Goal: Transaction & Acquisition: Purchase product/service

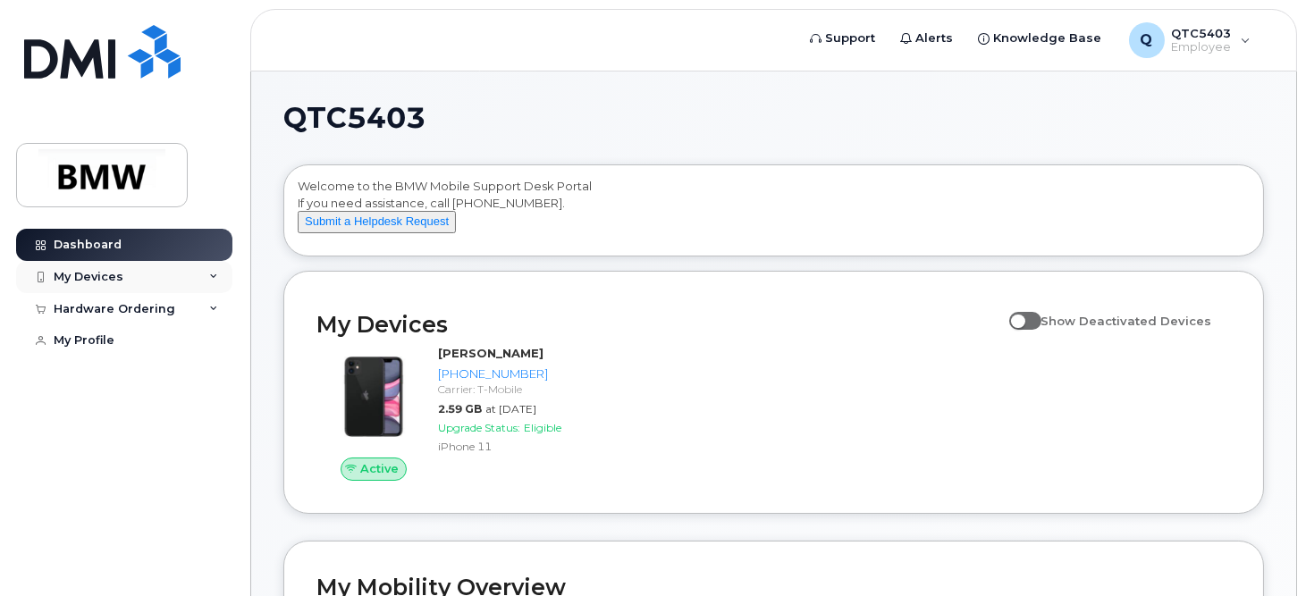
click at [207, 270] on div "My Devices" at bounding box center [124, 277] width 216 height 32
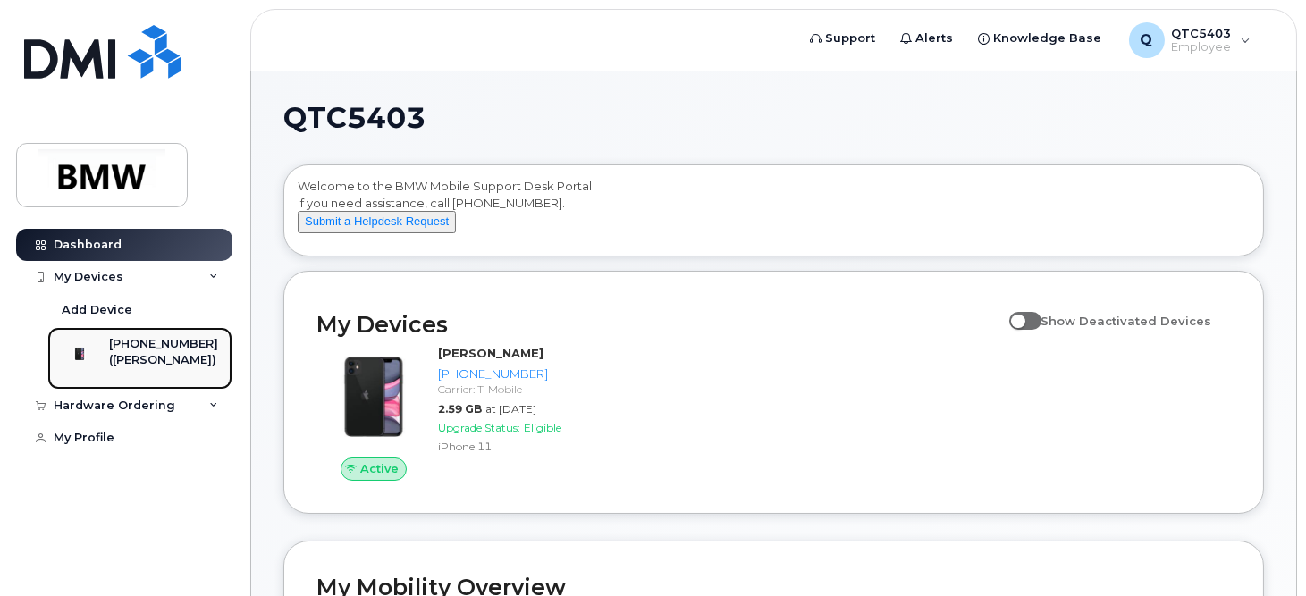
click at [180, 347] on div "[PHONE_NUMBER]" at bounding box center [163, 344] width 109 height 16
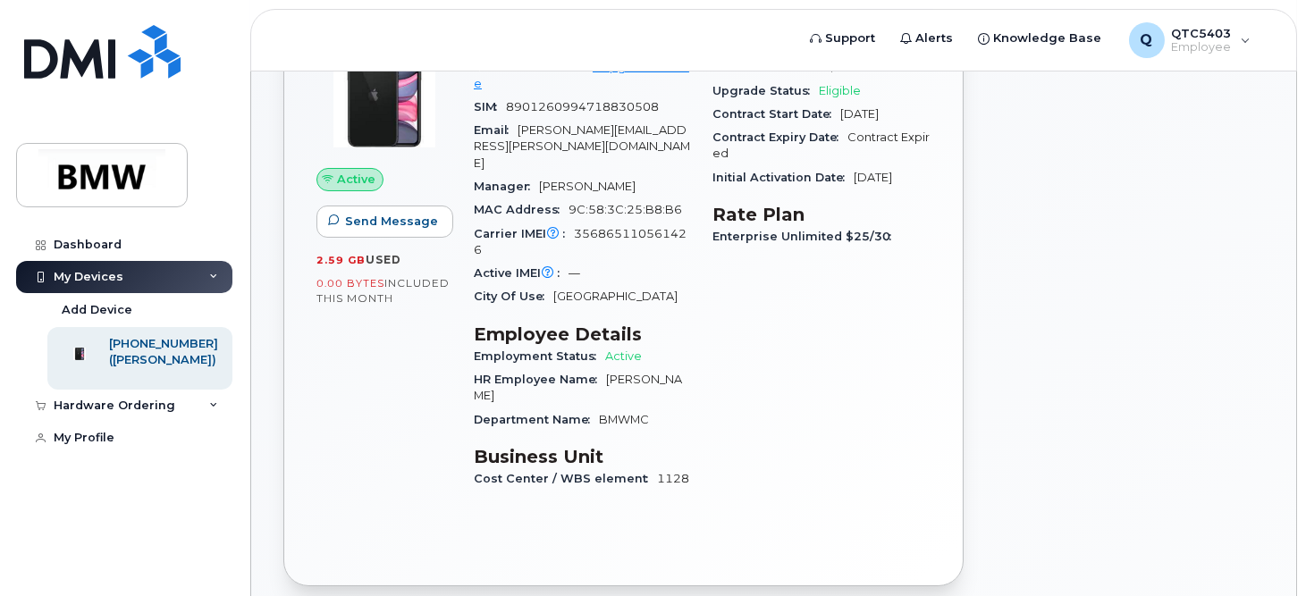
scroll to position [106, 0]
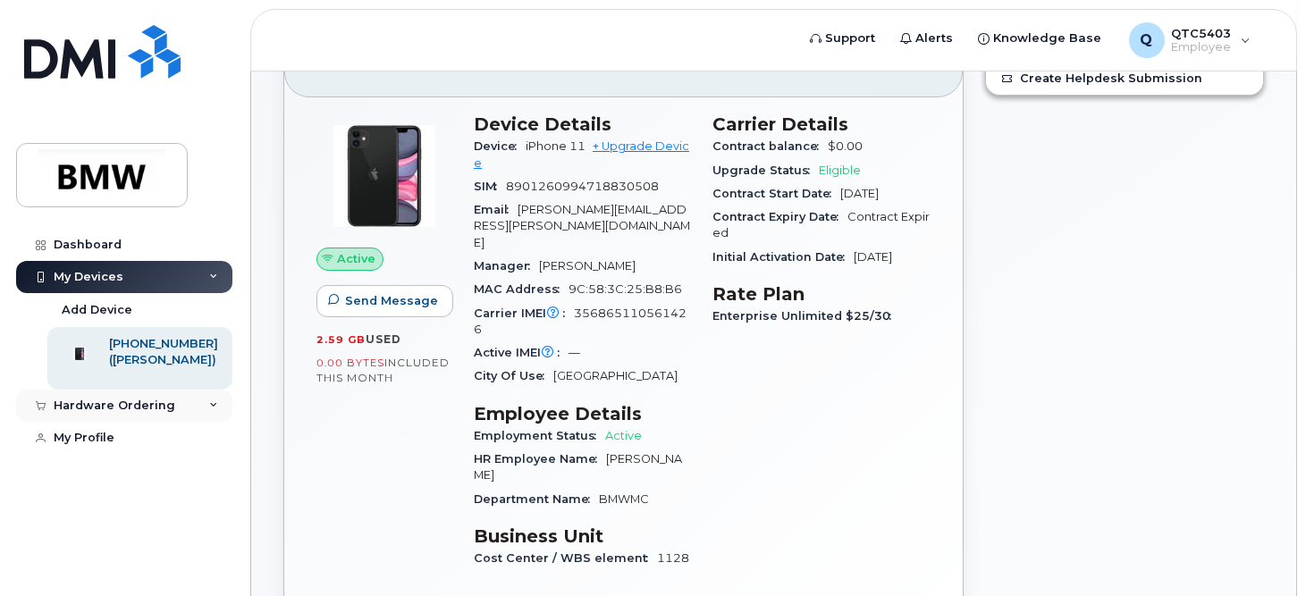
click at [203, 415] on div "Hardware Ordering" at bounding box center [124, 406] width 216 height 32
click at [123, 447] on div "New Order" at bounding box center [96, 439] width 68 height 16
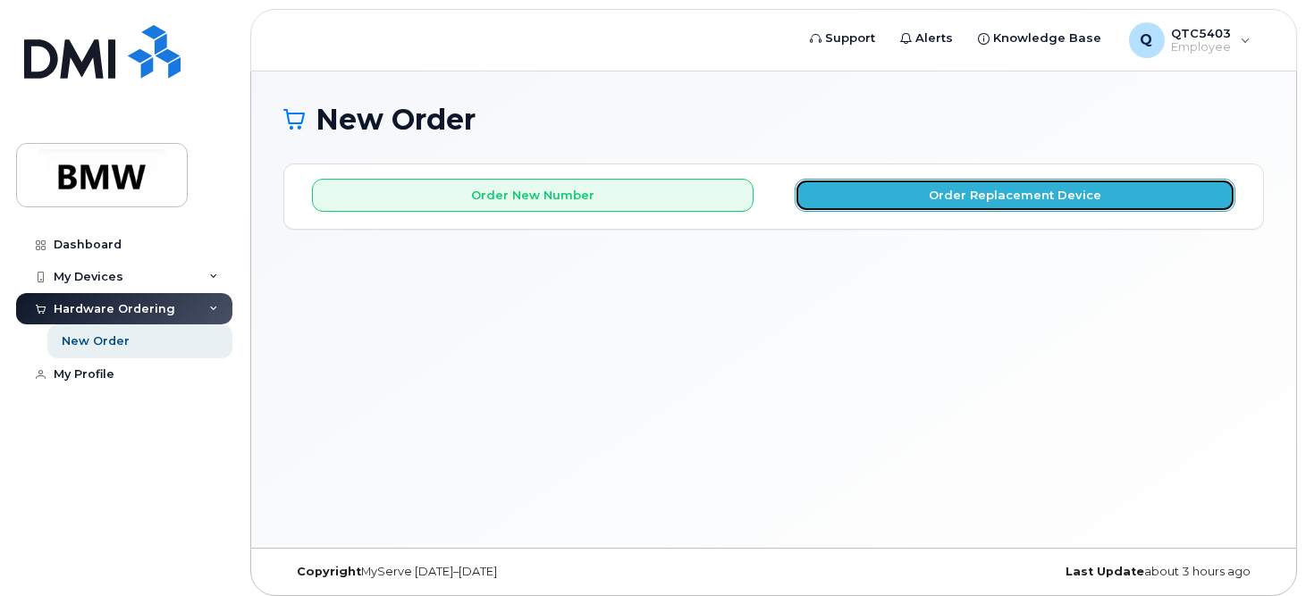
click at [925, 199] on button "Order Replacement Device" at bounding box center [1016, 195] width 442 height 33
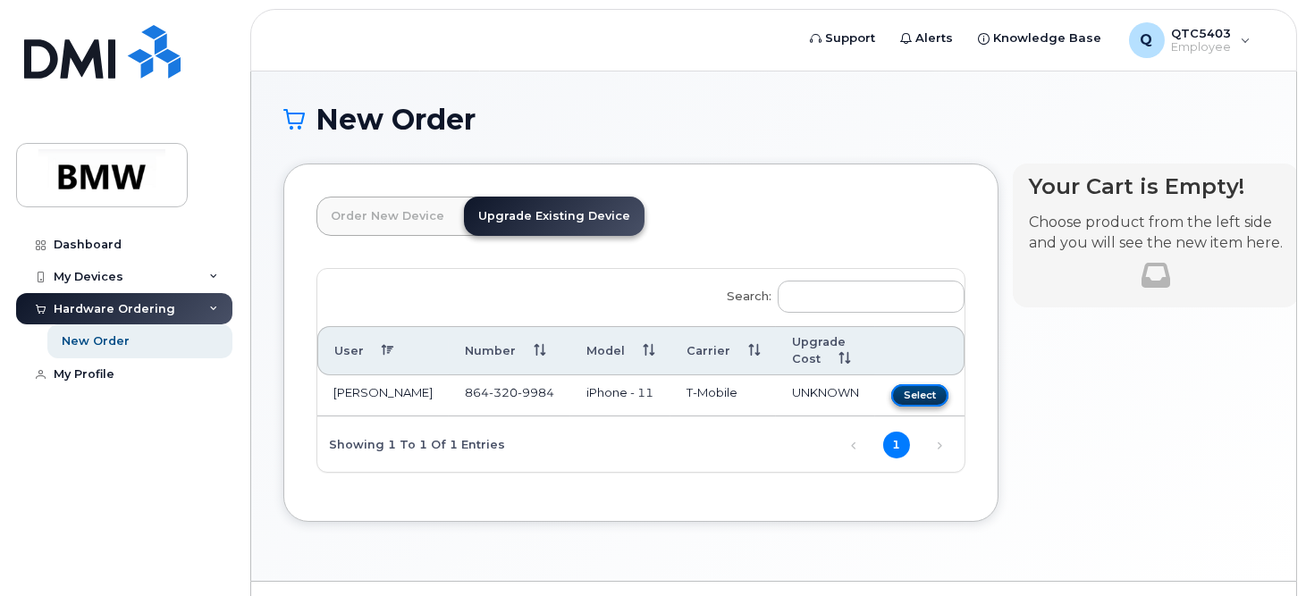
click at [892, 395] on button "Select" at bounding box center [920, 396] width 57 height 22
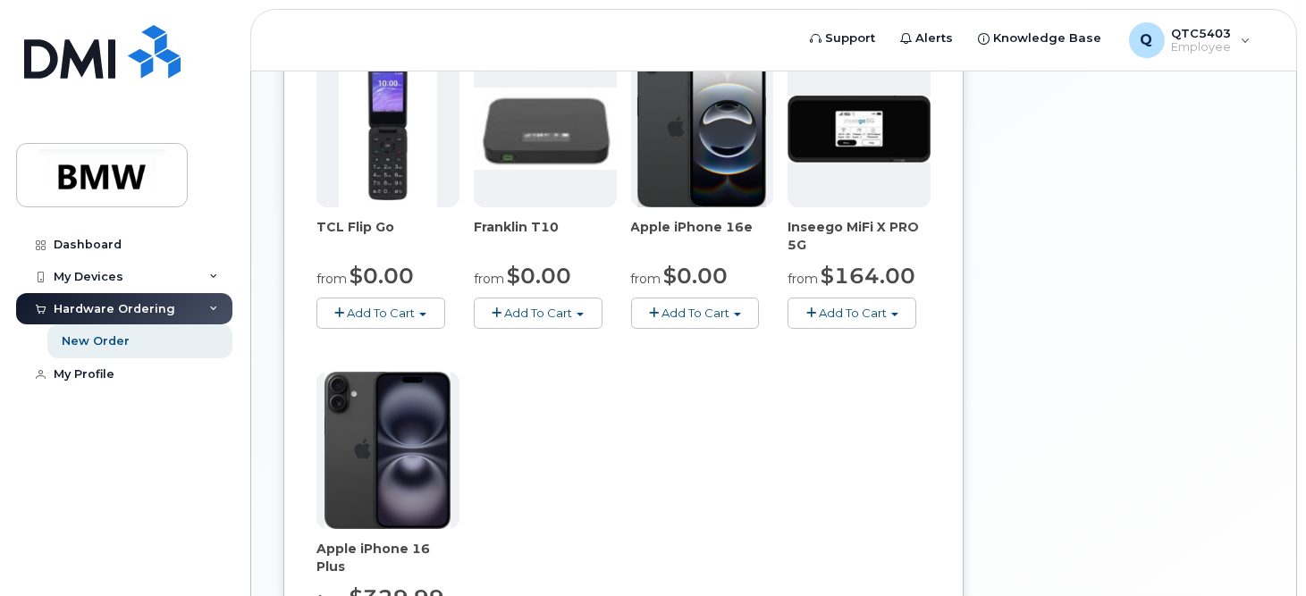
scroll to position [358, 0]
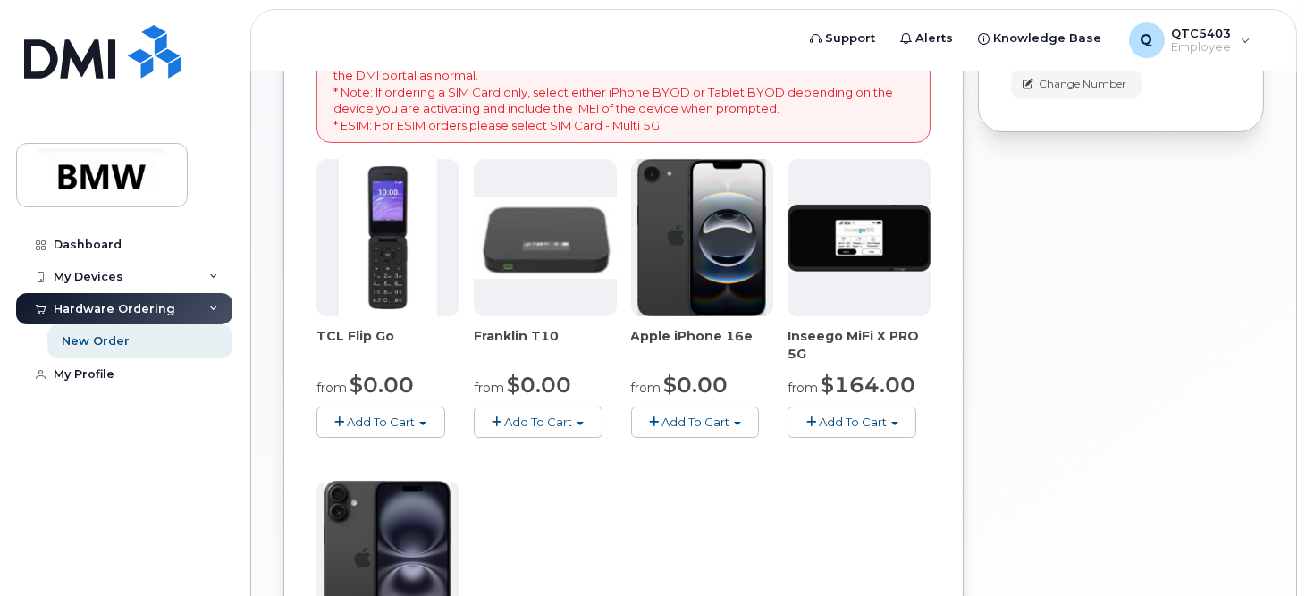
click at [716, 417] on span "Add To Cart" at bounding box center [696, 422] width 68 height 14
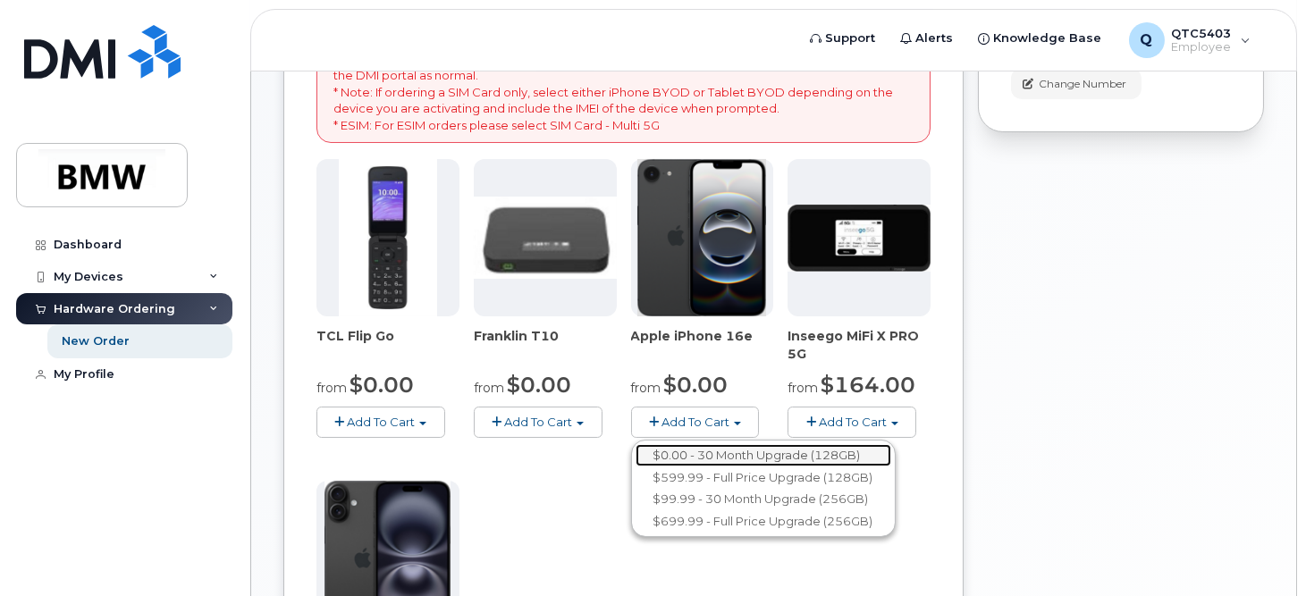
click at [728, 451] on link "$0.00 - 30 Month Upgrade (128GB)" at bounding box center [764, 455] width 256 height 22
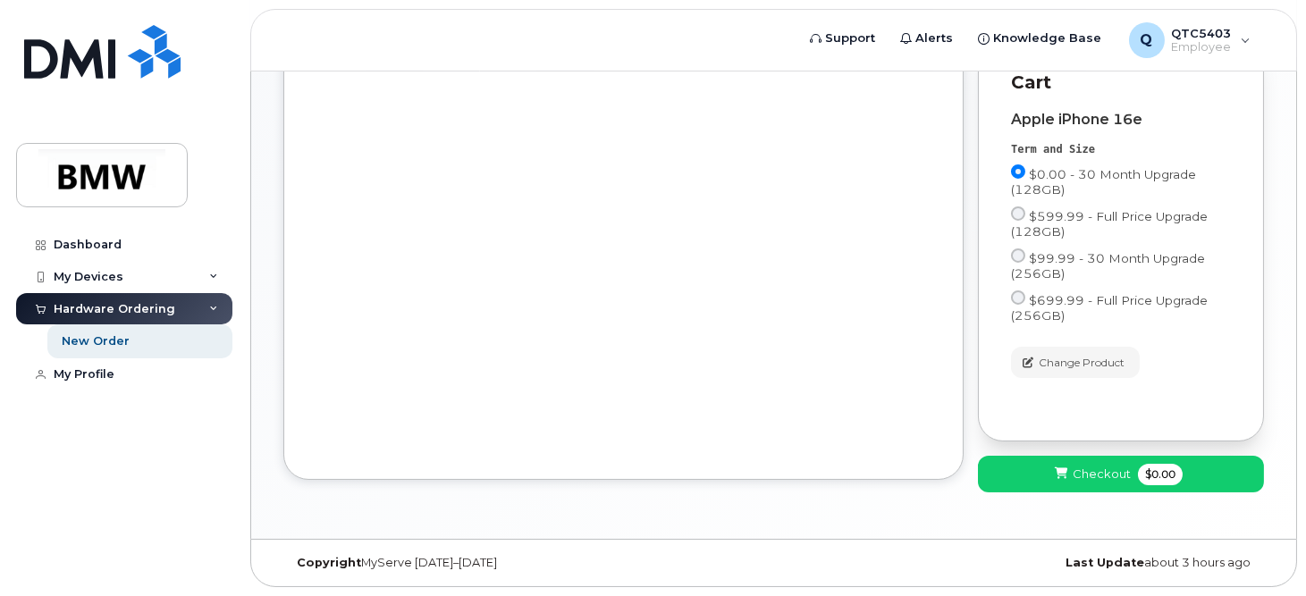
scroll to position [479, 0]
click at [1085, 477] on span "Checkout" at bounding box center [1102, 474] width 58 height 17
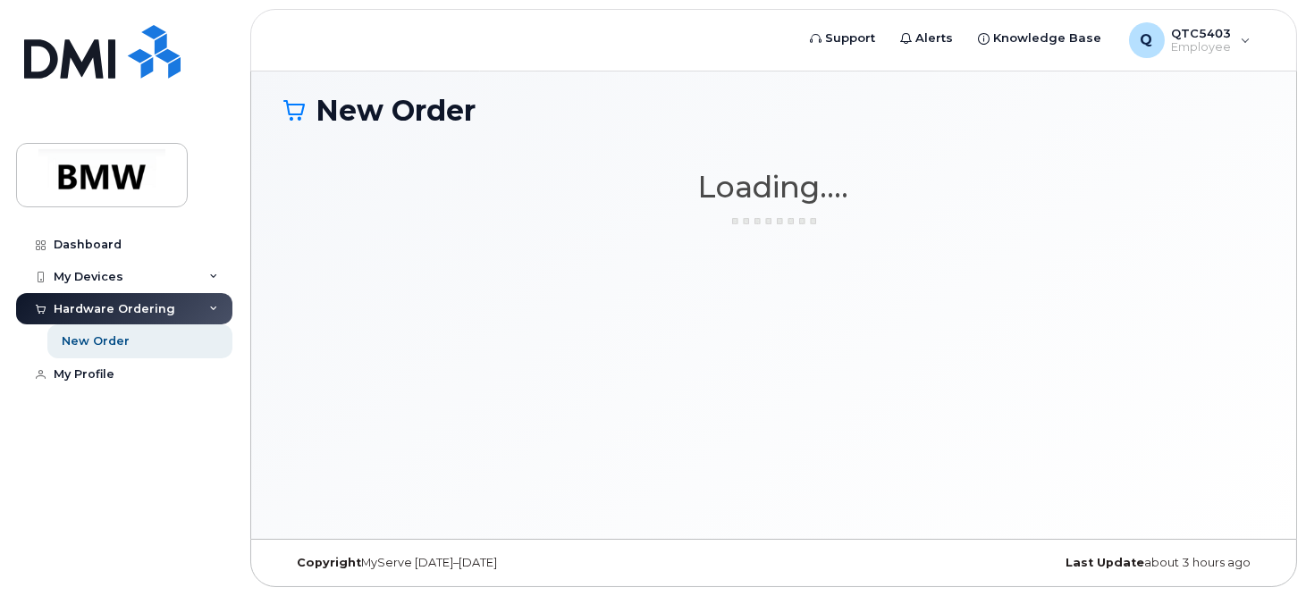
scroll to position [8, 0]
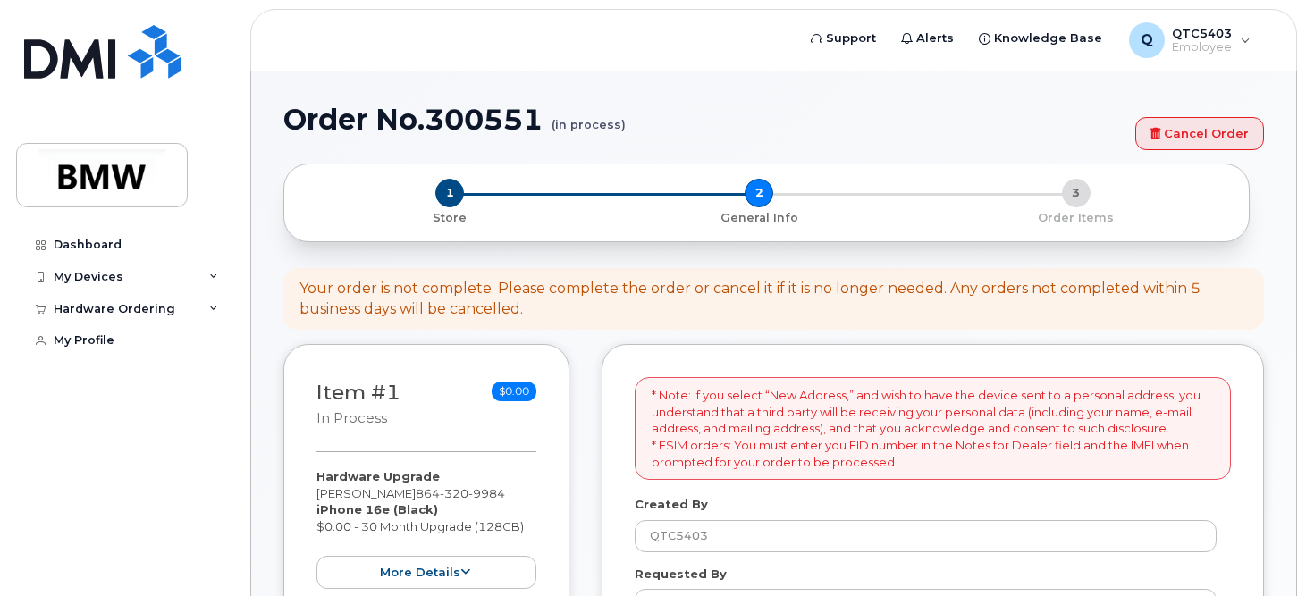
select select
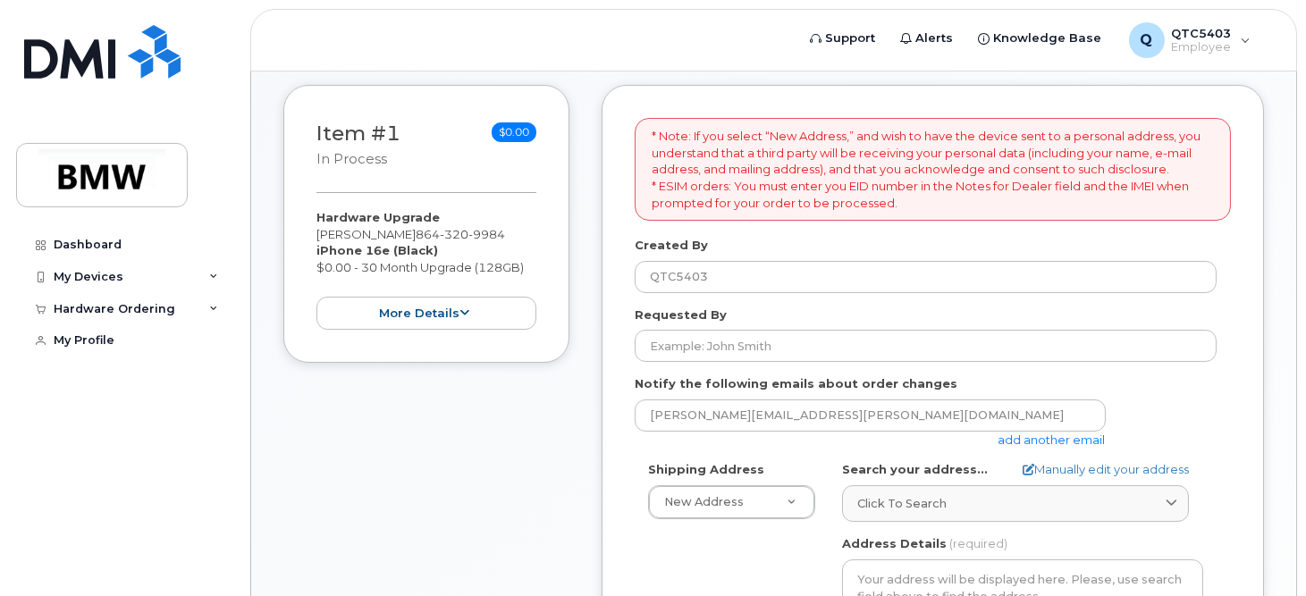
scroll to position [268, 0]
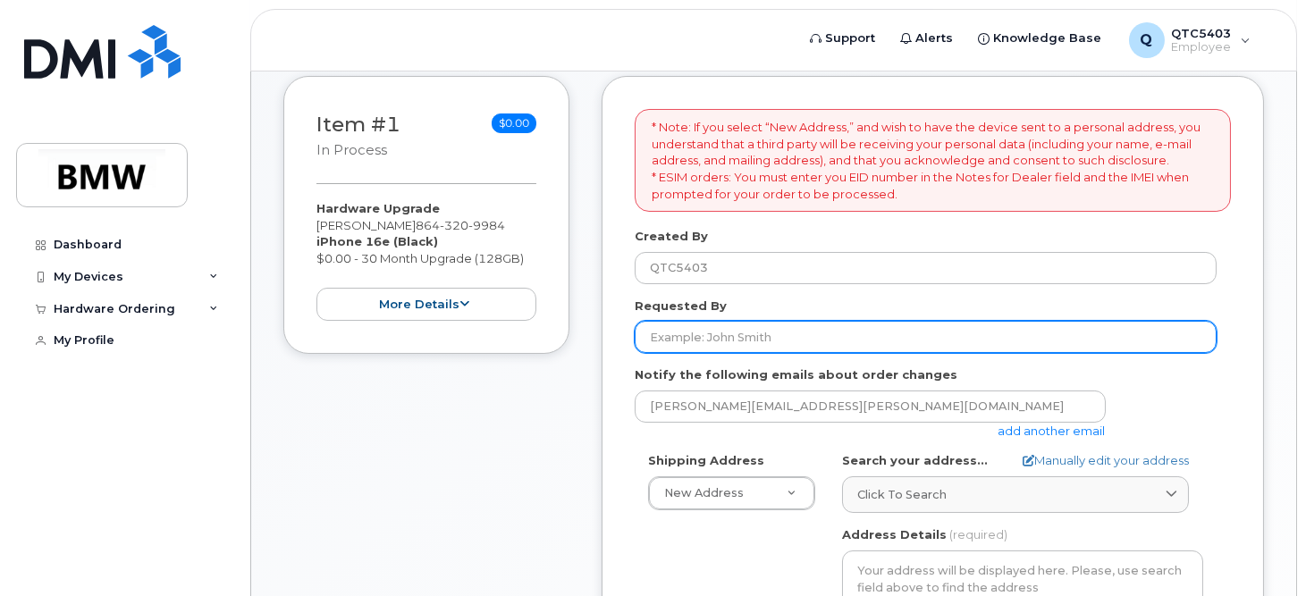
click at [816, 333] on input "Requested By" at bounding box center [926, 337] width 582 height 32
click at [757, 326] on input "Requested By" at bounding box center [926, 337] width 582 height 32
type input "[PERSON_NAME]"
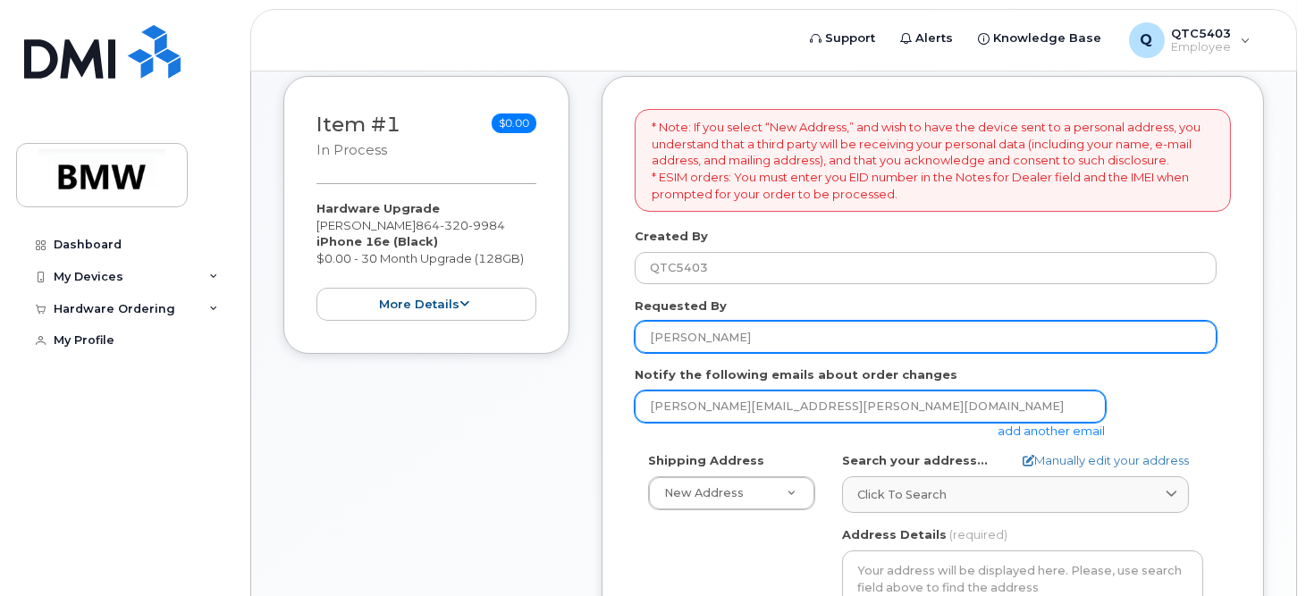
type input "Stubeast1971@yahoo.com"
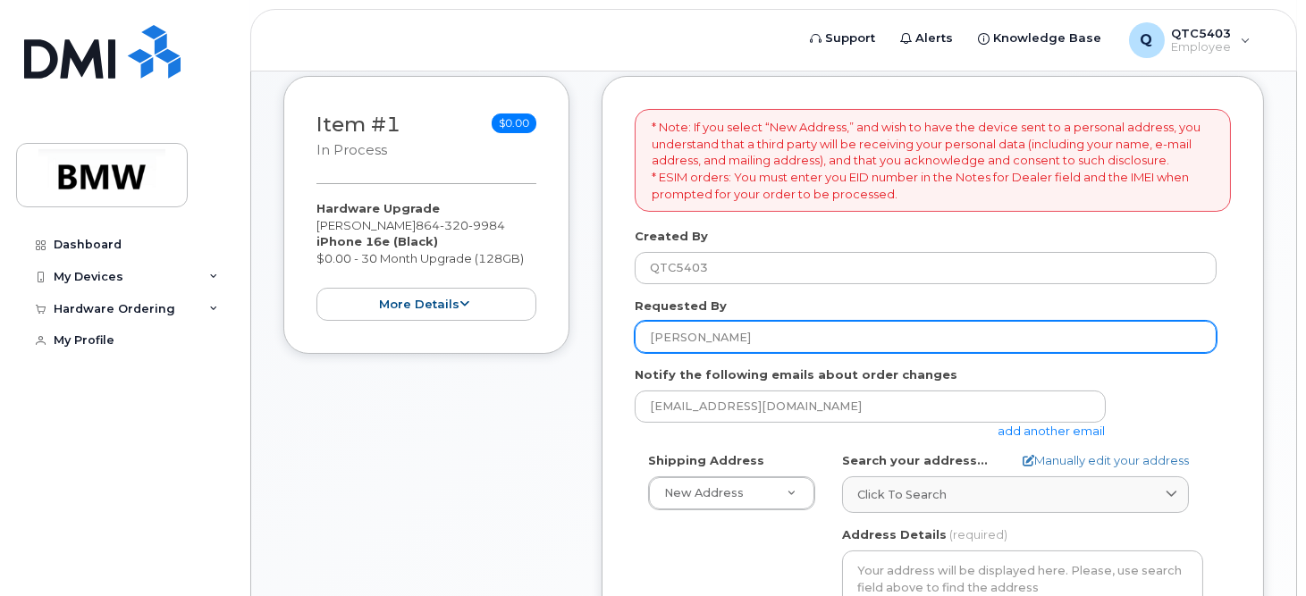
type input "408 Meritage St"
select select
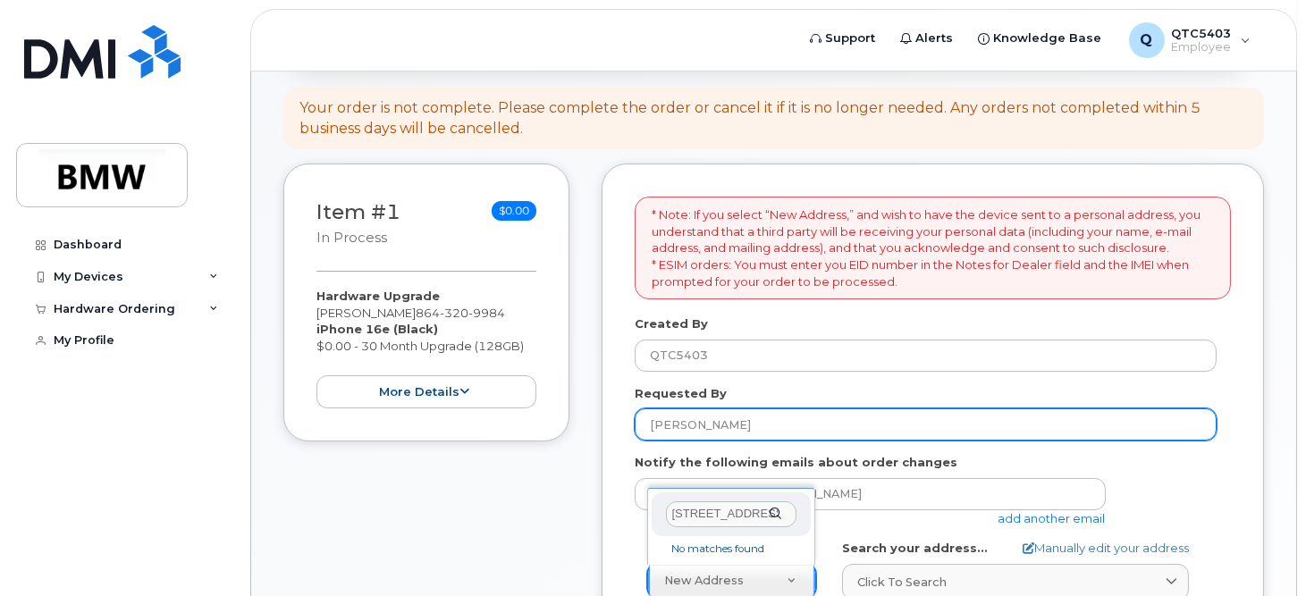
scroll to position [179, 0]
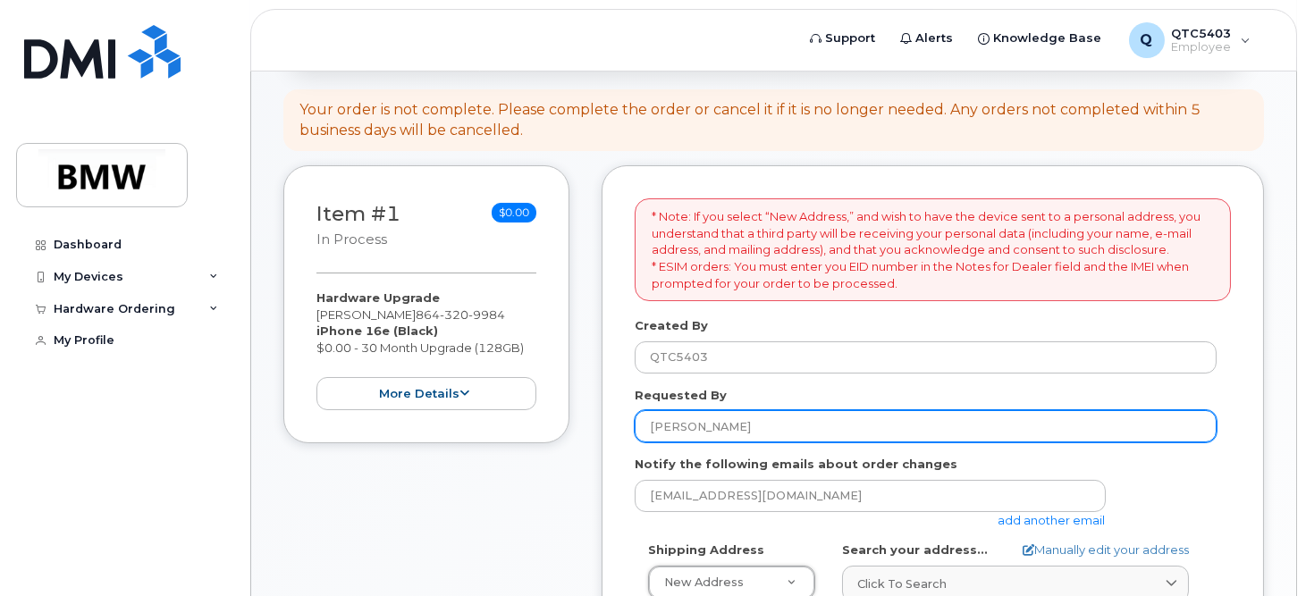
click at [787, 435] on input "[PERSON_NAME]" at bounding box center [926, 426] width 582 height 32
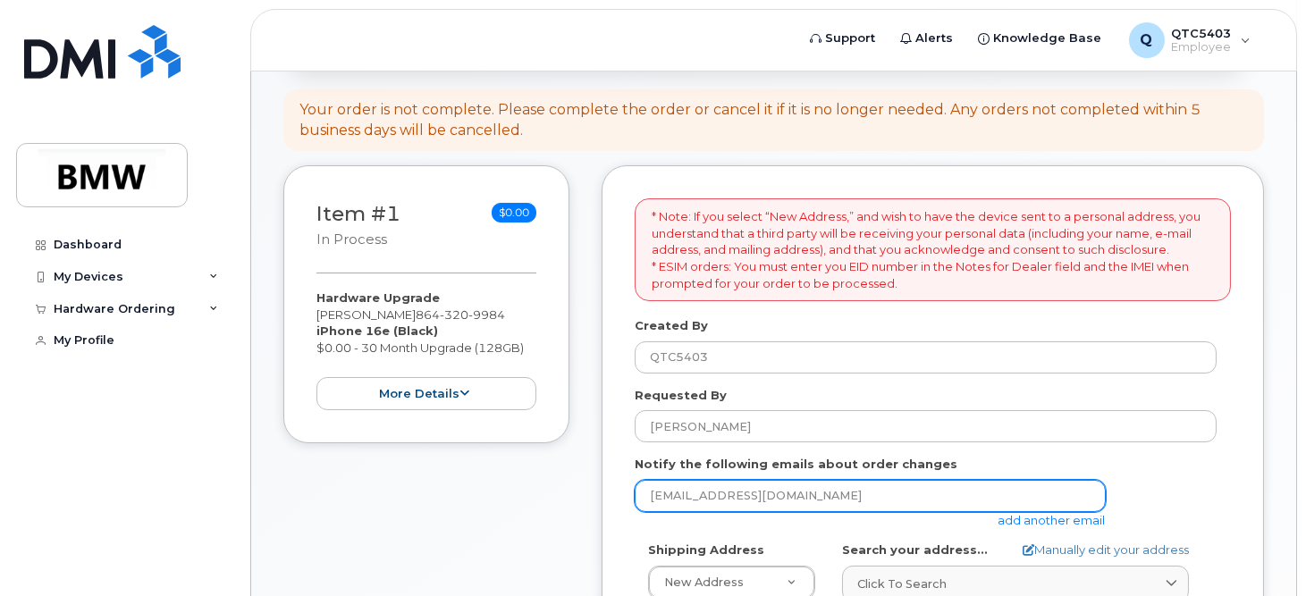
click at [831, 487] on input "Stubeast1971@yahoo.com" at bounding box center [870, 496] width 471 height 32
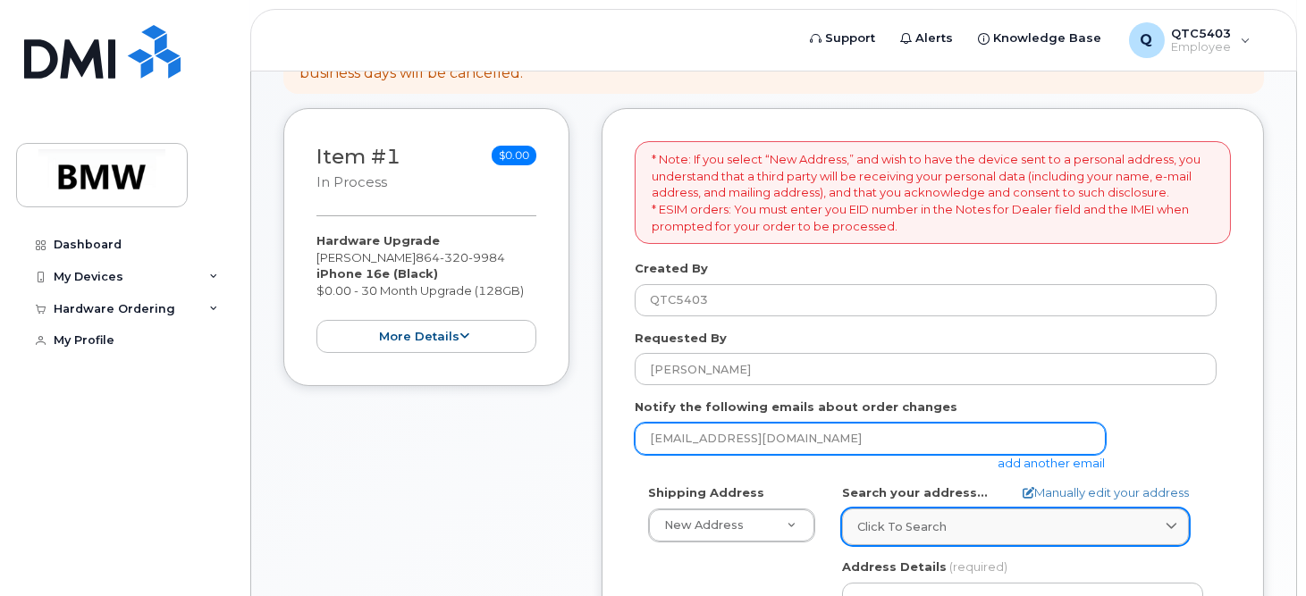
scroll to position [268, 0]
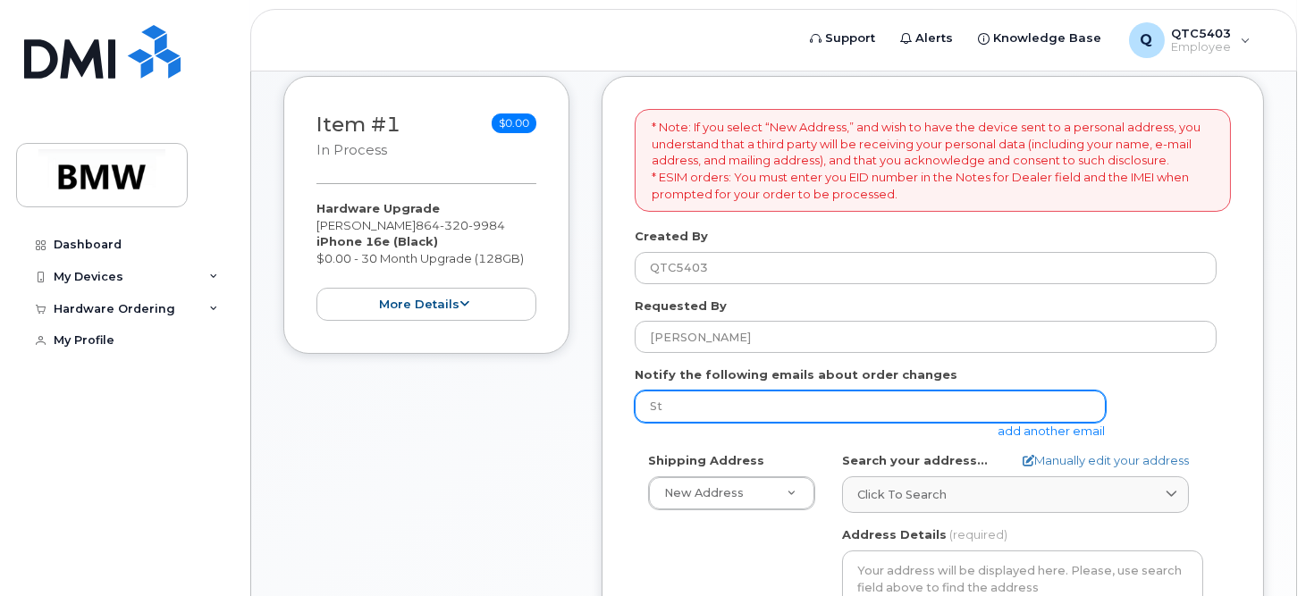
type input "S"
type input "Jason.B.Studebaker@bmwmc.com"
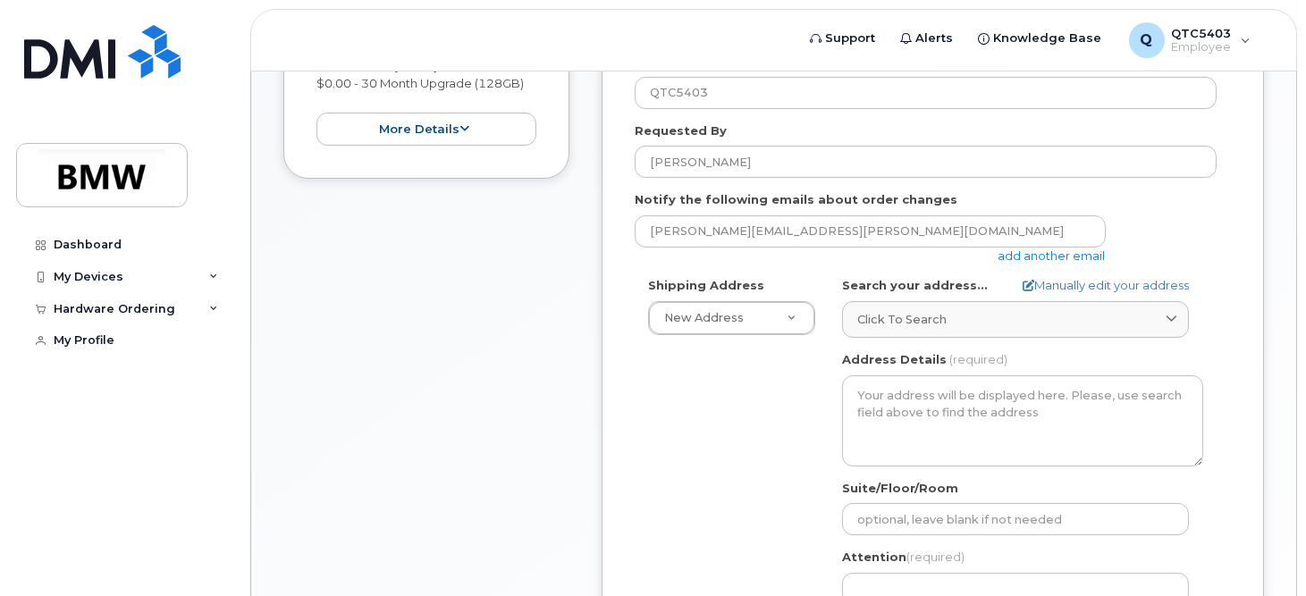
scroll to position [447, 0]
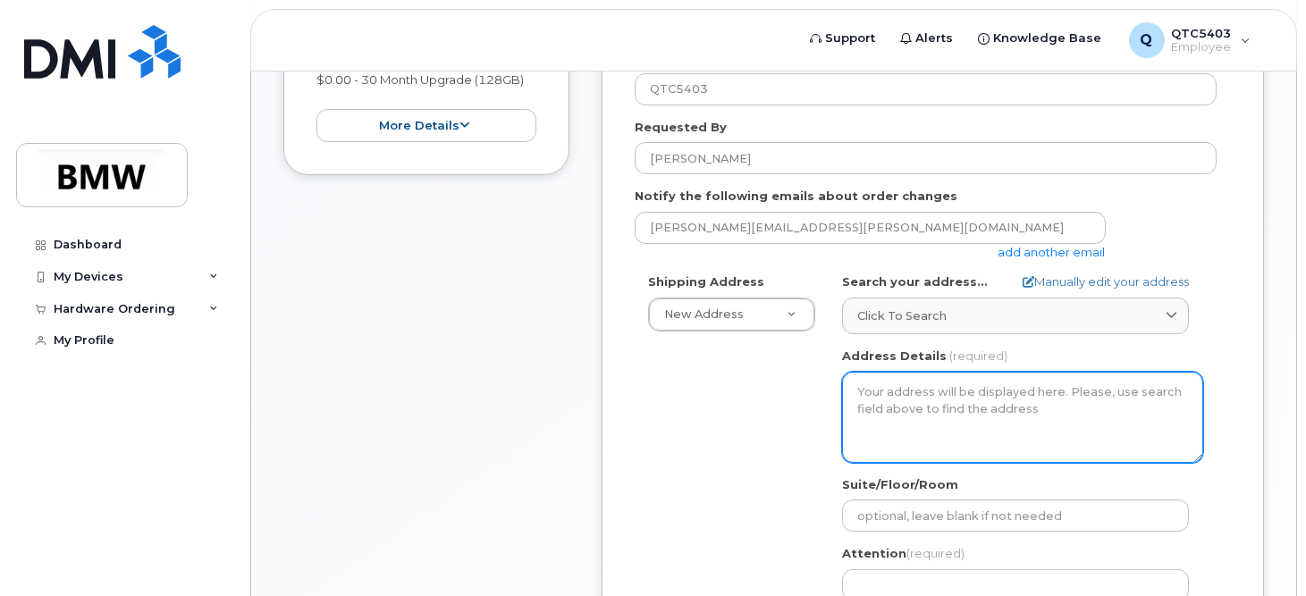
click at [899, 411] on textarea "Address Details" at bounding box center [1022, 417] width 361 height 91
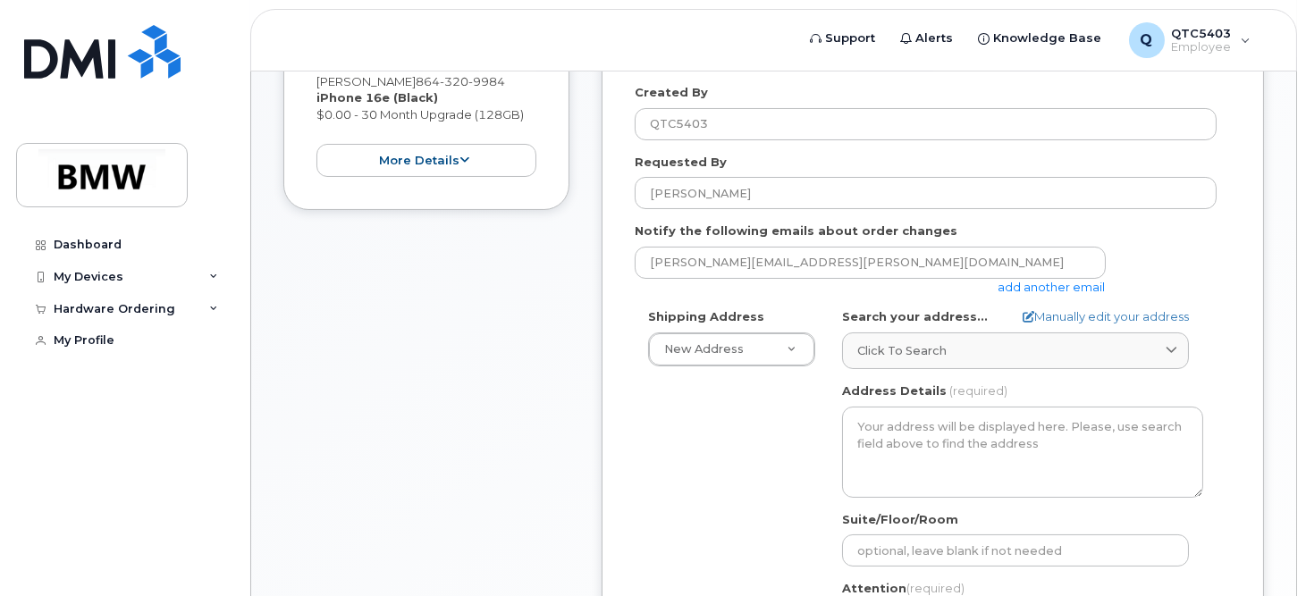
scroll to position [358, 0]
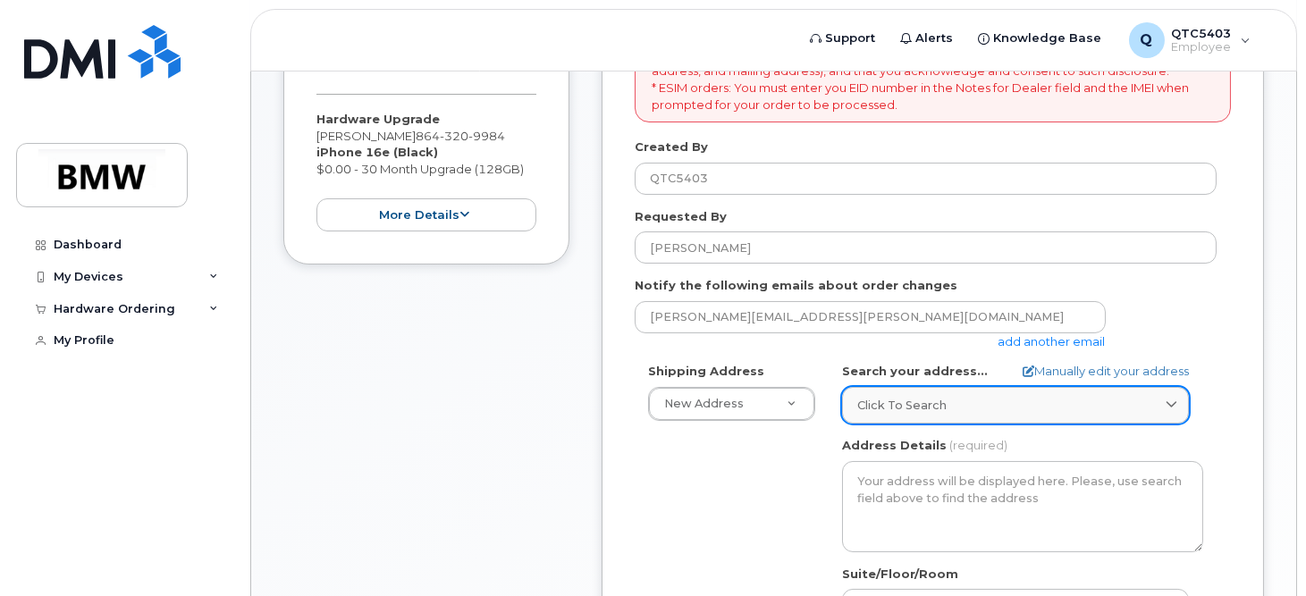
click at [949, 401] on div "Click to search" at bounding box center [1016, 405] width 317 height 17
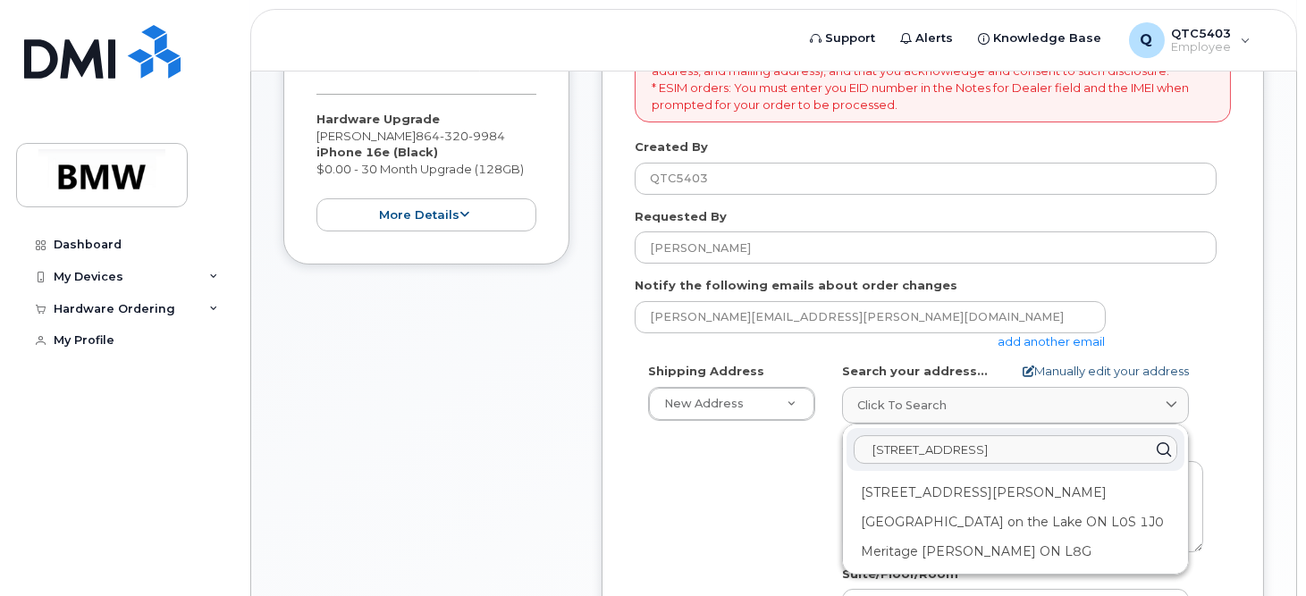
type input "408 meritage Stree"
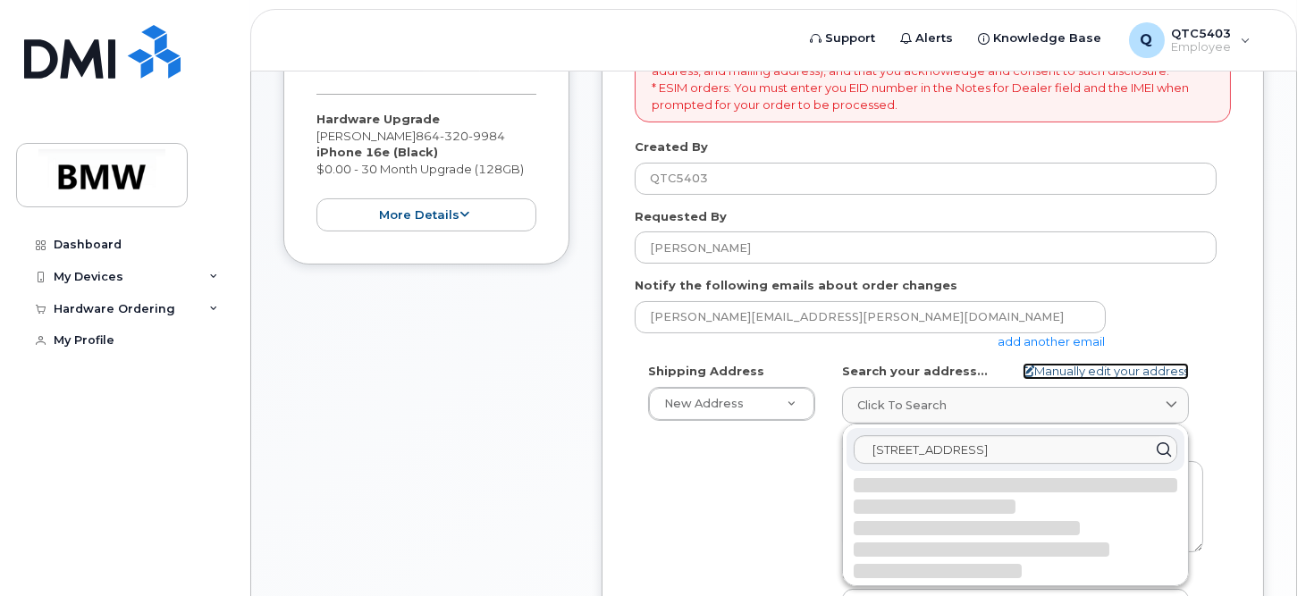
click at [1093, 367] on link "Manually edit your address" at bounding box center [1106, 371] width 166 height 17
select select
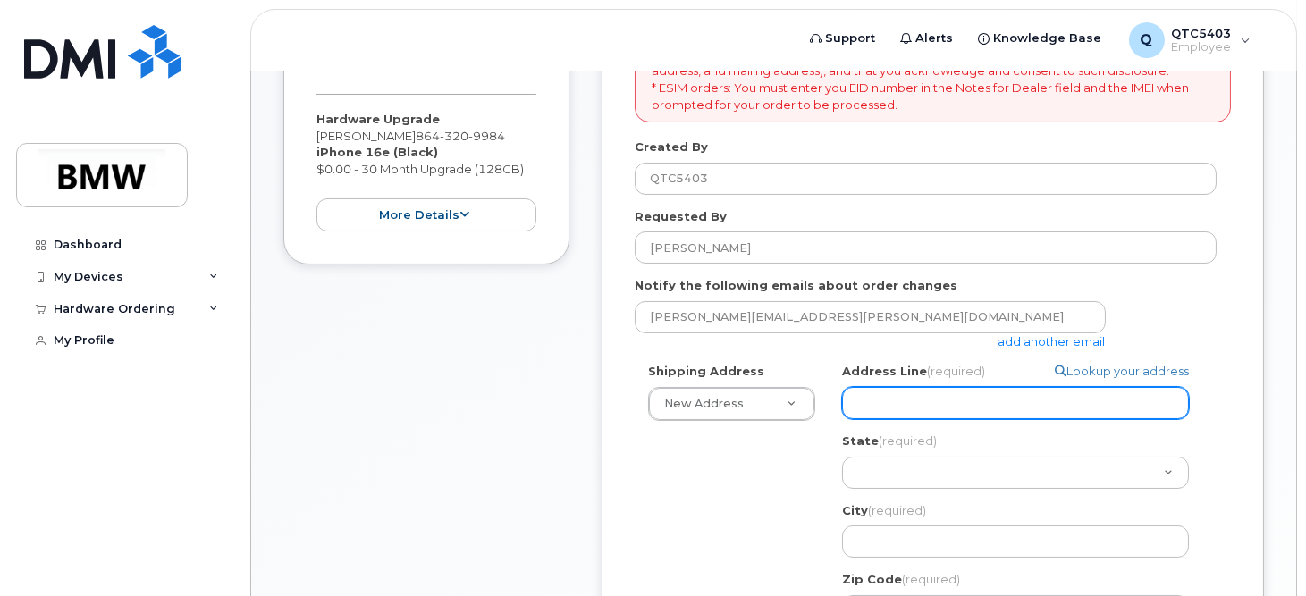
click at [986, 398] on input "Address Line (required)" at bounding box center [1015, 403] width 347 height 32
type input "408 Meritage St"
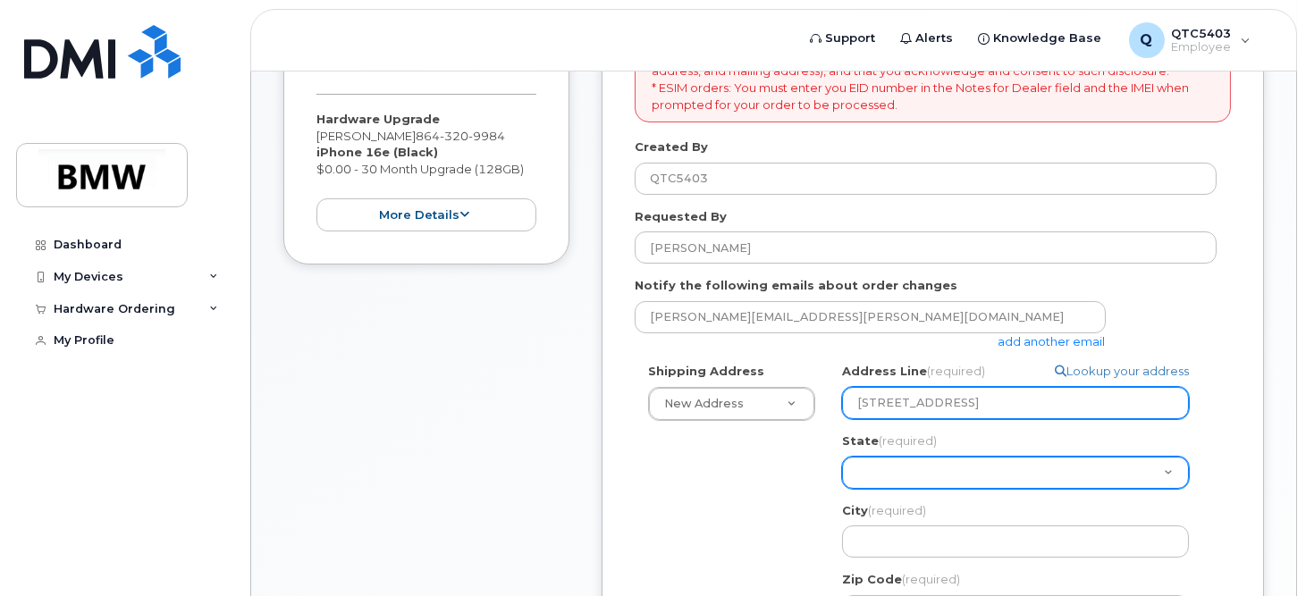
select select "SC"
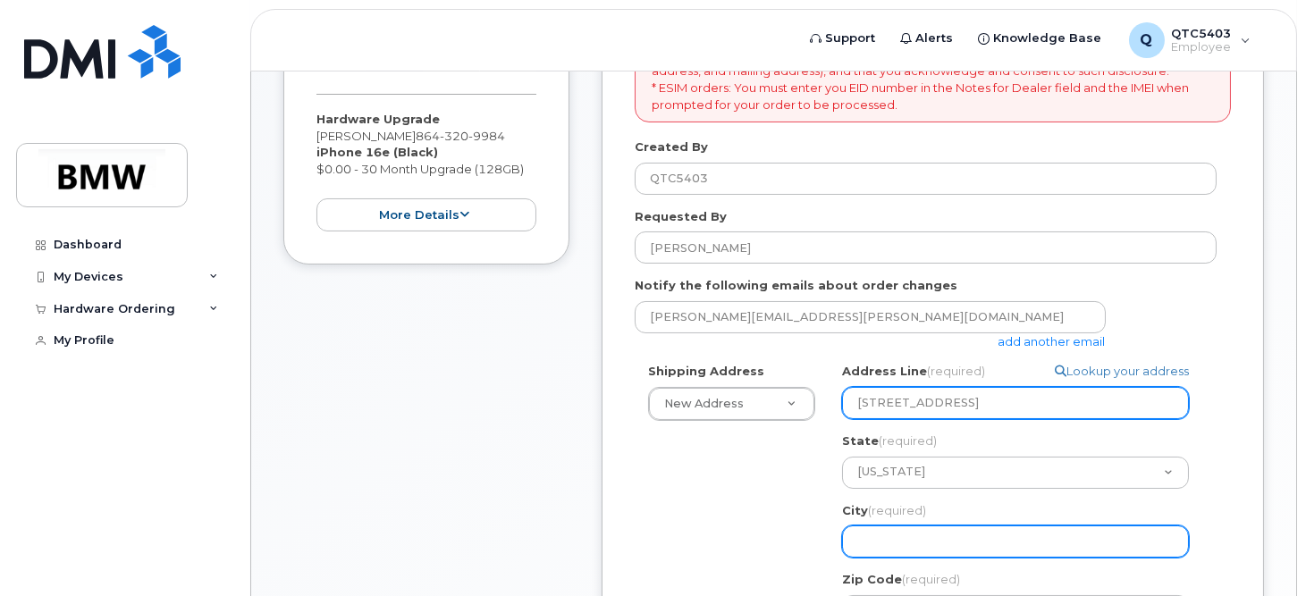
type input "Greer"
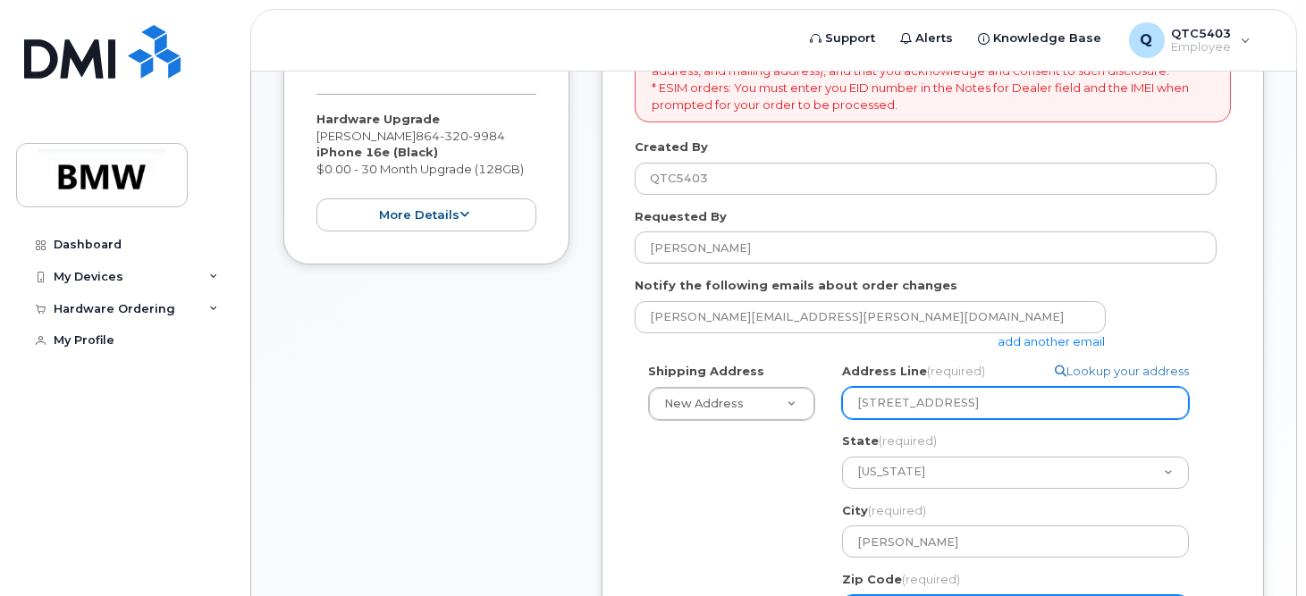
type input "29651"
type input "[PERSON_NAME]"
type input "8643209984"
select select
type input "408 Meritage St"
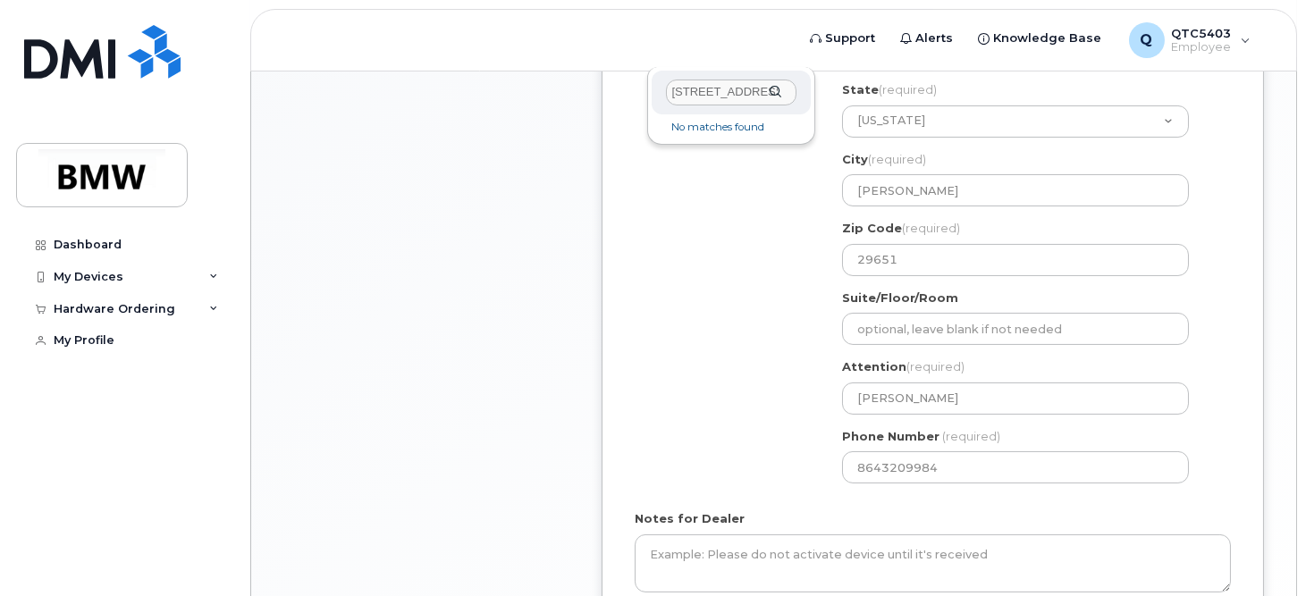
scroll to position [715, 0]
